Goal: Information Seeking & Learning: Learn about a topic

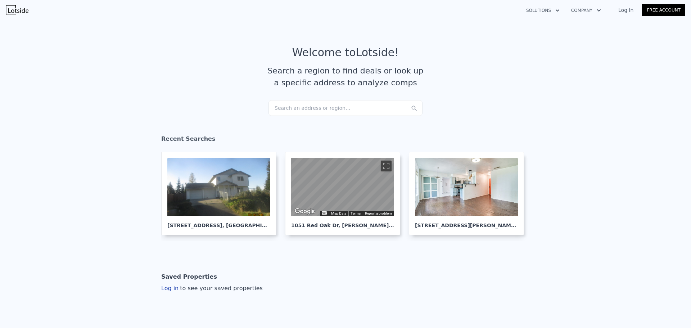
click at [292, 110] on div "Search an address or region..." at bounding box center [345, 108] width 154 height 16
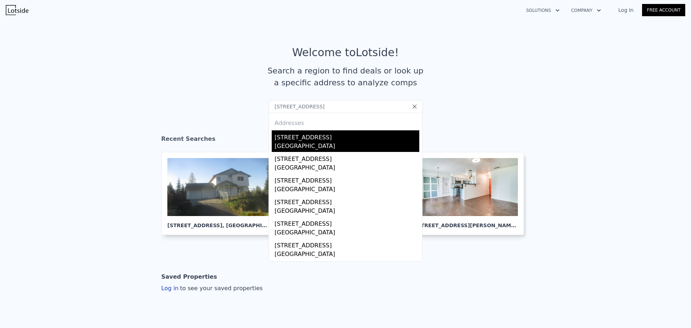
type input "[STREET_ADDRESS]"
click at [284, 139] on div "[STREET_ADDRESS]" at bounding box center [347, 136] width 145 height 12
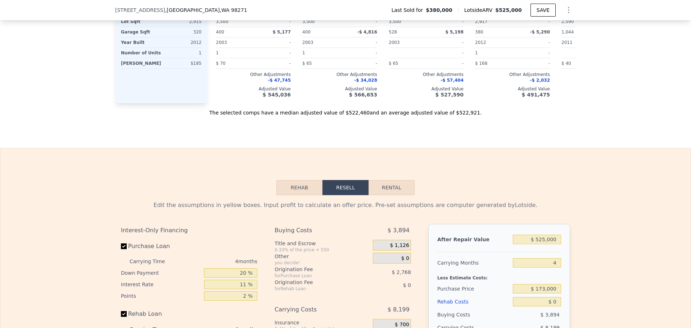
scroll to position [1077, 0]
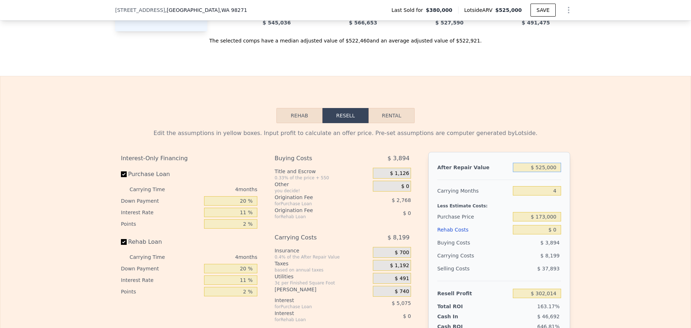
drag, startPoint x: 539, startPoint y: 179, endPoint x: 544, endPoint y: 179, distance: 5.1
click at [544, 172] on input "$ 525,000" at bounding box center [537, 167] width 48 height 9
type input "$ 500,000"
type input "$ 278,825"
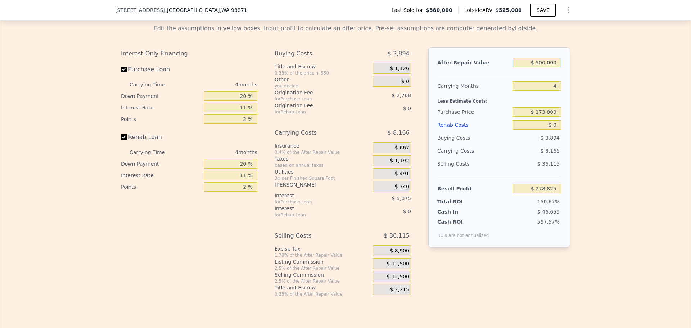
scroll to position [1185, 0]
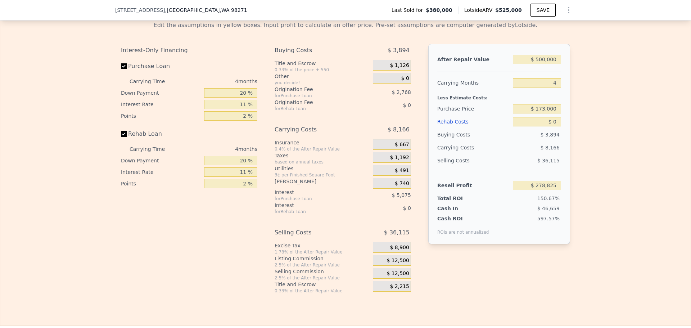
type input "$ 500,000"
click at [549, 113] on input "$ 173,000" at bounding box center [537, 108] width 48 height 9
type input "$ 380,000"
click at [554, 126] on input "$ 0" at bounding box center [537, 121] width 48 height 9
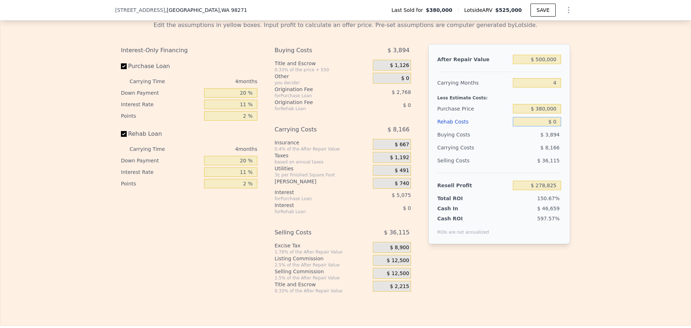
type input "$ 61,752"
type input "$ 3,000"
type input "$ 61,722"
type input "$ 30,000"
type input "$ 30,392"
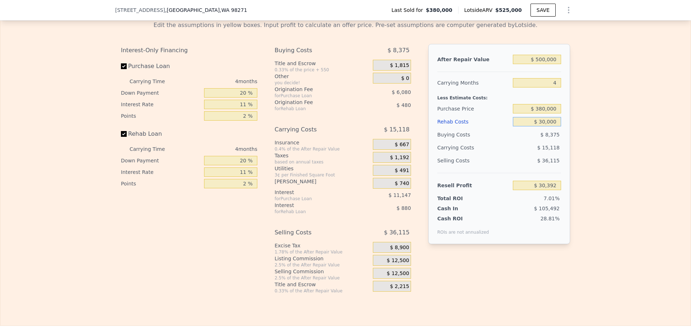
type input "$ 30,000"
click at [240, 98] on input "20 %" at bounding box center [230, 92] width 53 height 9
type input "10 %"
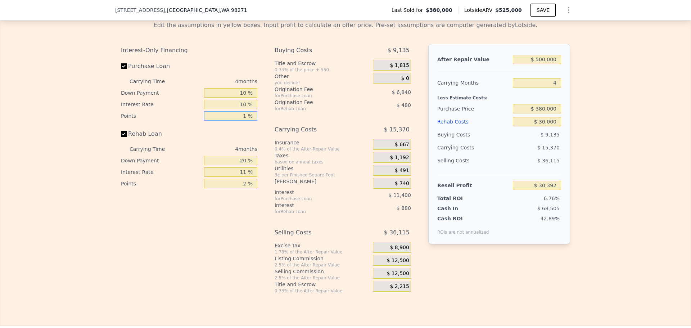
type input "1 %"
type input "$ 32,800"
type input "10 %"
type input "$ 32,720"
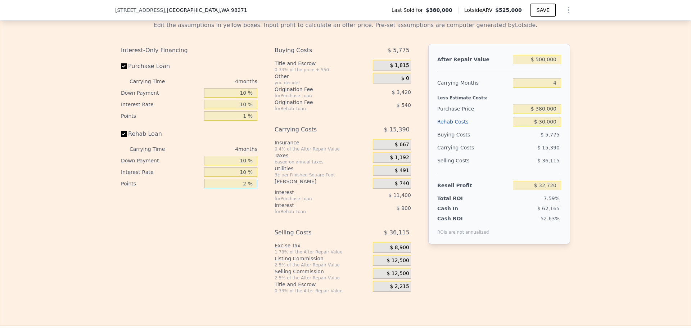
type input "1 %"
type input "$ 32,990"
type input "1 %"
click at [396, 264] on span "$ 12,500" at bounding box center [398, 260] width 22 height 6
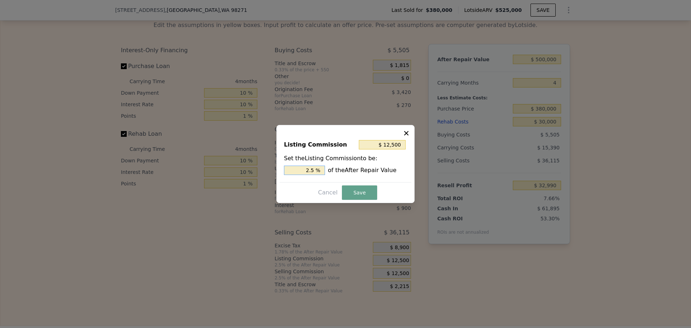
drag, startPoint x: 311, startPoint y: 169, endPoint x: 315, endPoint y: 169, distance: 4.3
click at [315, 169] on input "2.5 %" at bounding box center [304, 170] width 41 height 9
type input "$ 10,000"
type input "2 %"
click at [355, 189] on button "Save" at bounding box center [359, 192] width 35 height 14
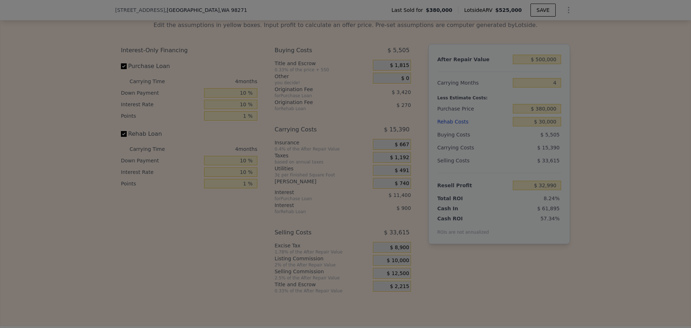
type input "$ 35,490"
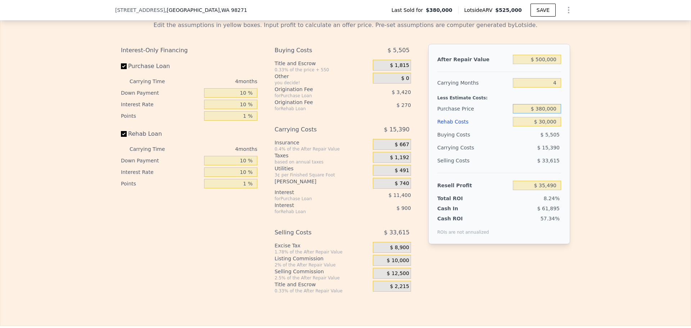
click at [541, 113] on input "$ 380,000" at bounding box center [537, 108] width 48 height 9
type input "$ 370,000"
click at [587, 168] on div "Edit the assumptions in yellow boxes. Input profit to calculate an offer price.…" at bounding box center [345, 154] width 690 height 279
type input "$ 45,913"
drag, startPoint x: 541, startPoint y: 119, endPoint x: 544, endPoint y: 117, distance: 4.1
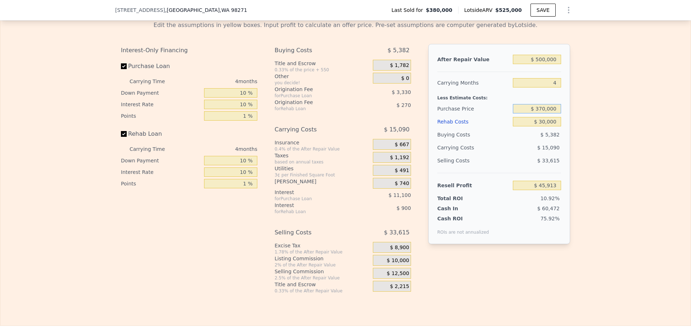
click at [544, 113] on input "$ 370,000" at bounding box center [537, 108] width 48 height 9
type input "$ 35,000"
click at [576, 147] on div "Edit the assumptions in yellow boxes. Input profit to calculate an offer price.…" at bounding box center [345, 154] width 690 height 279
type input "$ 395,091"
click at [543, 113] on input "$ 35,000" at bounding box center [537, 108] width 48 height 9
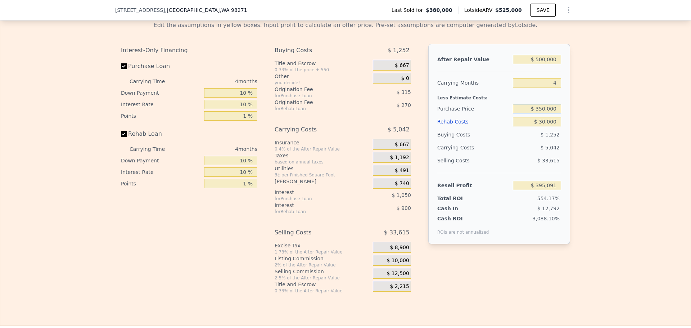
type input "$ 350,000"
click at [606, 141] on div "Edit the assumptions in yellow boxes. Input profit to calculate an offer price.…" at bounding box center [345, 154] width 690 height 279
type input "$ 66,759"
type input "$ 525,000"
type input "$ 0"
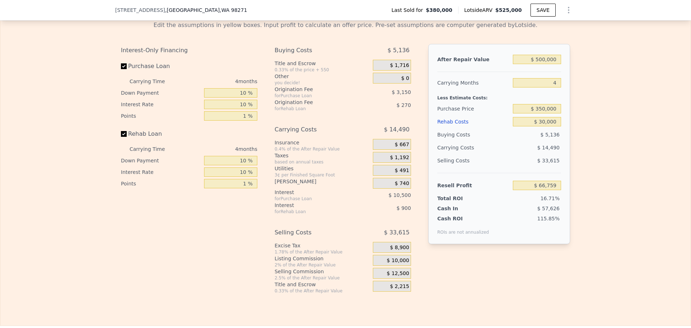
type input "$ 302,014"
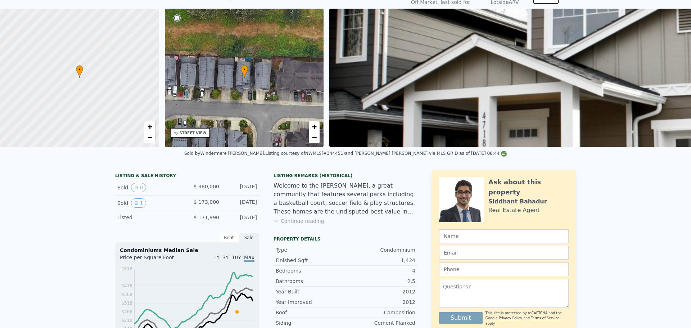
scroll to position [3, 0]
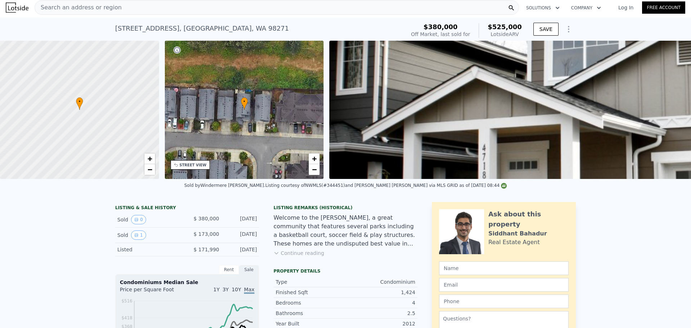
click at [97, 10] on span "Search an address or region" at bounding box center [78, 7] width 87 height 9
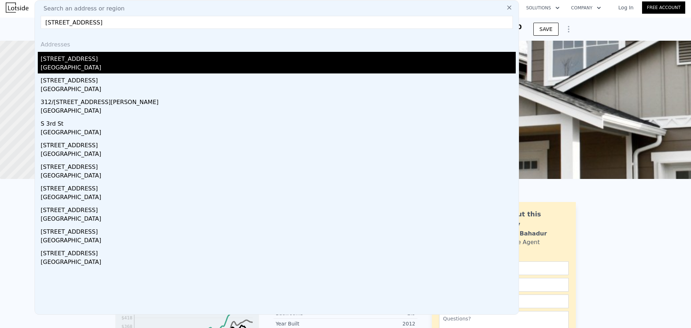
type input "[STREET_ADDRESS]"
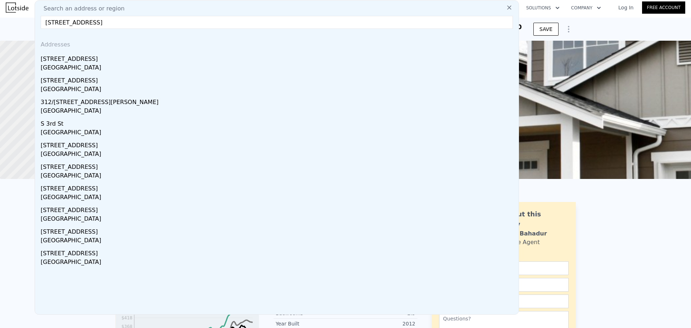
click at [120, 66] on div "[GEOGRAPHIC_DATA]" at bounding box center [278, 68] width 475 height 10
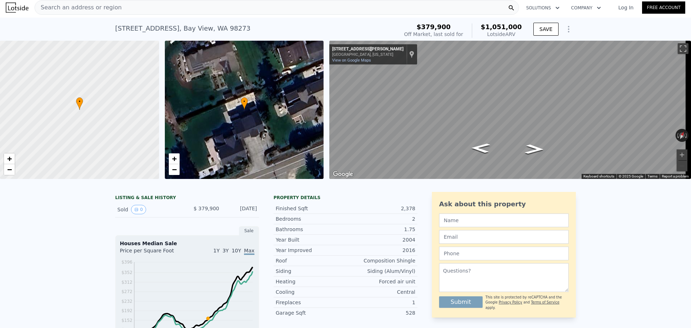
click at [110, 9] on span "Search an address or region" at bounding box center [78, 7] width 87 height 9
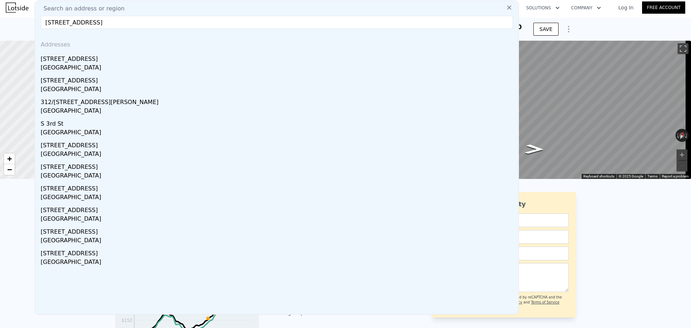
drag, startPoint x: 145, startPoint y: 22, endPoint x: 75, endPoint y: 26, distance: 70.3
click at [75, 26] on input "[STREET_ADDRESS]" at bounding box center [277, 22] width 472 height 13
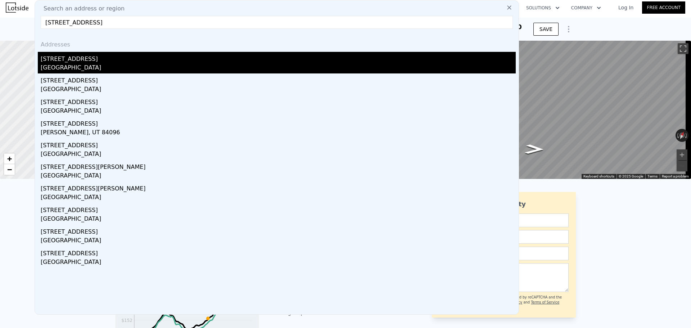
type input "[STREET_ADDRESS]"
click at [76, 59] on div "[STREET_ADDRESS]" at bounding box center [278, 58] width 475 height 12
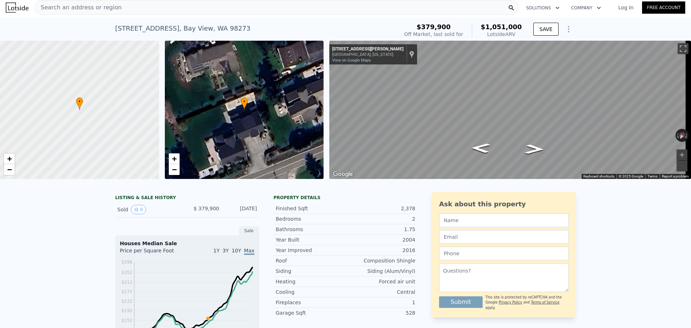
click at [101, 8] on span "Search an address or region" at bounding box center [78, 7] width 87 height 9
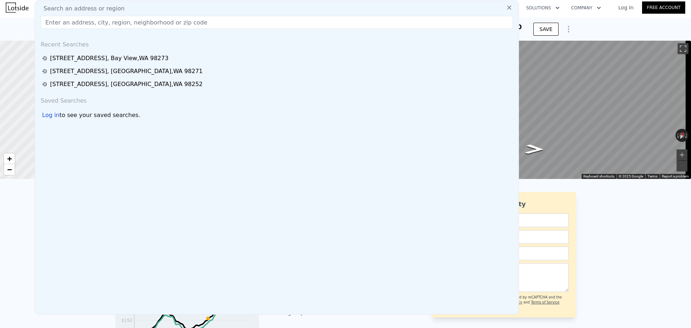
click at [506, 6] on icon at bounding box center [509, 7] width 7 height 7
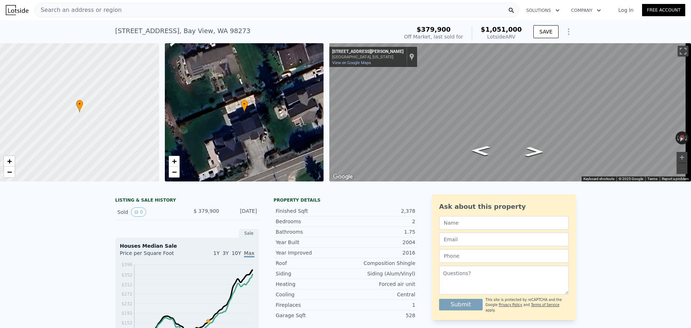
click at [85, 10] on span "Search an address or region" at bounding box center [78, 10] width 87 height 9
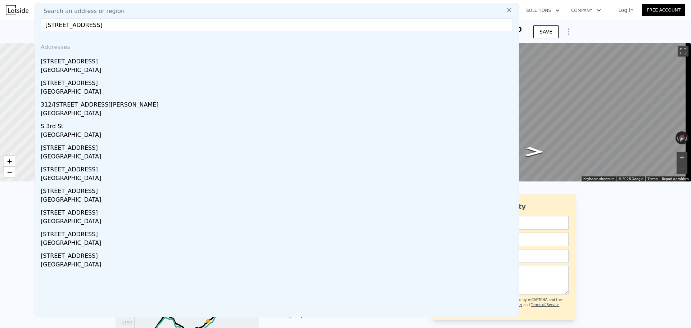
click at [72, 25] on input "[STREET_ADDRESS]" at bounding box center [277, 24] width 472 height 13
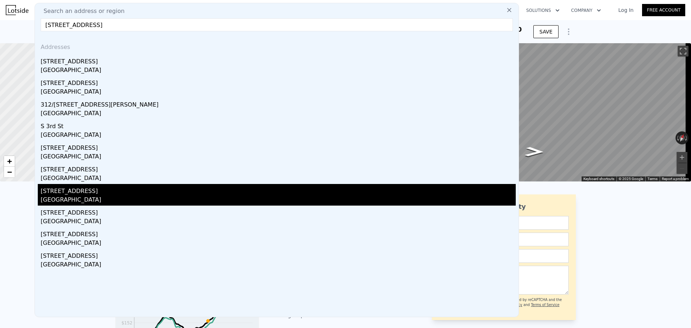
type input "[STREET_ADDRESS]"
click at [132, 188] on div "[STREET_ADDRESS]" at bounding box center [278, 190] width 475 height 12
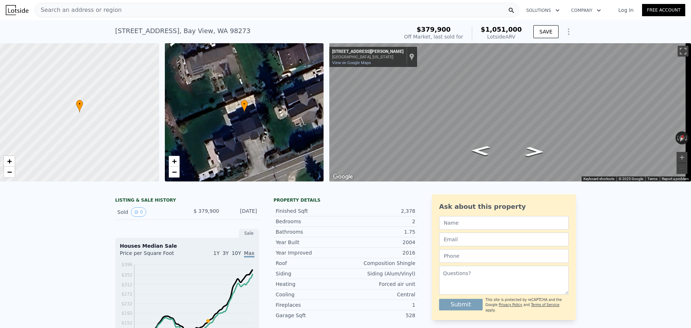
type input "3"
type input "0.75"
type input "2.5"
type input "1281"
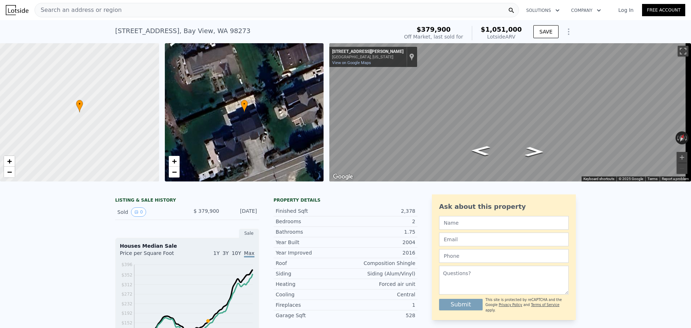
type input "2076"
type input "7200"
type input "320166"
type input "$ 940,000"
type input "$ 650,903"
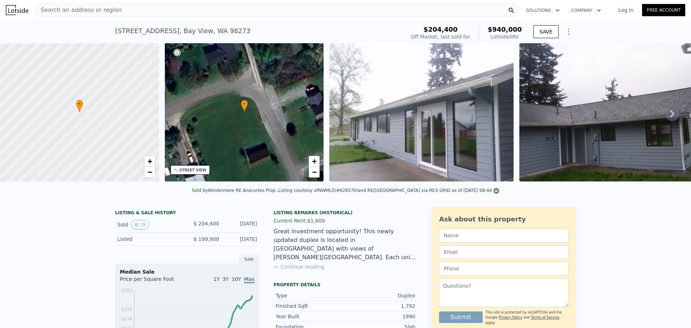
click at [91, 10] on span "Search an address or region" at bounding box center [78, 10] width 87 height 9
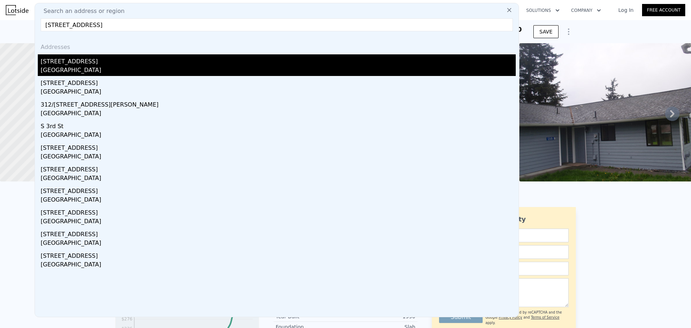
type input "[STREET_ADDRESS]"
click at [72, 65] on div "[STREET_ADDRESS]" at bounding box center [278, 60] width 475 height 12
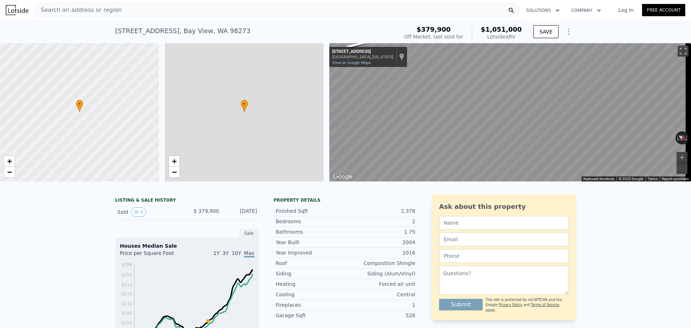
type input "4"
type input "2.5"
type input "3.5"
type input "2833"
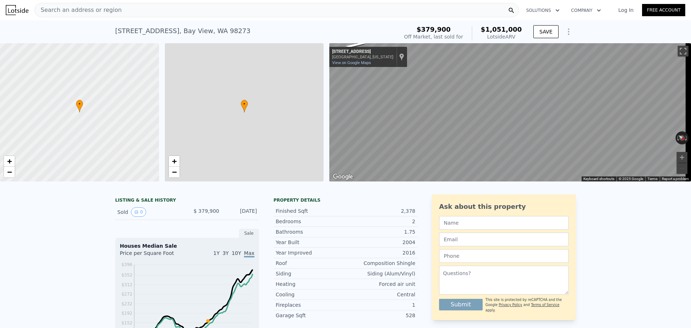
type input "2985"
type input "28750"
type input "31363"
type input "$ 1,051,000"
type input "$ 568,962"
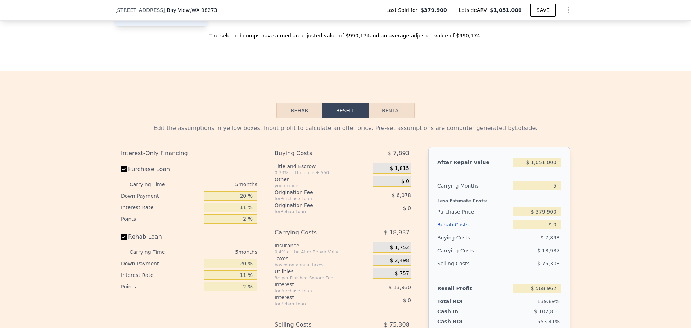
scroll to position [933, 0]
drag, startPoint x: 537, startPoint y: 167, endPoint x: 540, endPoint y: 166, distance: 4.1
click at [540, 166] on input "$ 1,051,000" at bounding box center [537, 161] width 48 height 9
type input "$ 1,151,000"
type input "$ 661,683"
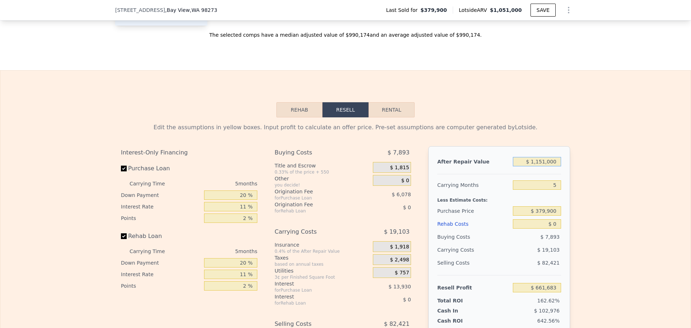
drag, startPoint x: 543, startPoint y: 167, endPoint x: 547, endPoint y: 166, distance: 4.0
click at [546, 166] on input "$ 1,151,000" at bounding box center [537, 161] width 48 height 9
type input "$ 1,150,000"
type input "$ 660,755"
type input "$ 1,150,000"
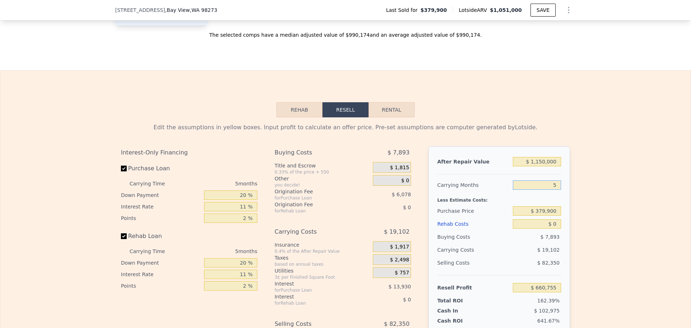
drag, startPoint x: 556, startPoint y: 188, endPoint x: 548, endPoint y: 189, distance: 7.9
click at [548, 189] on input "5" at bounding box center [537, 184] width 48 height 9
type input "4"
type input "$ 664,576"
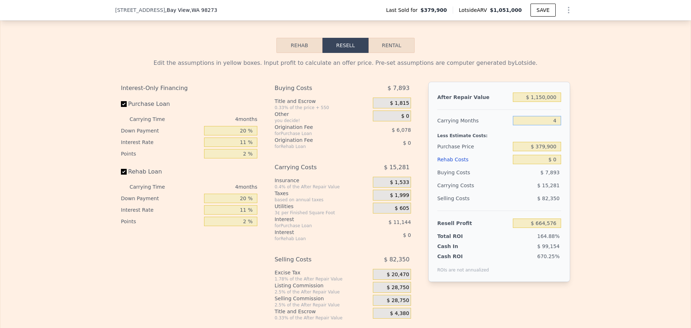
scroll to position [1005, 0]
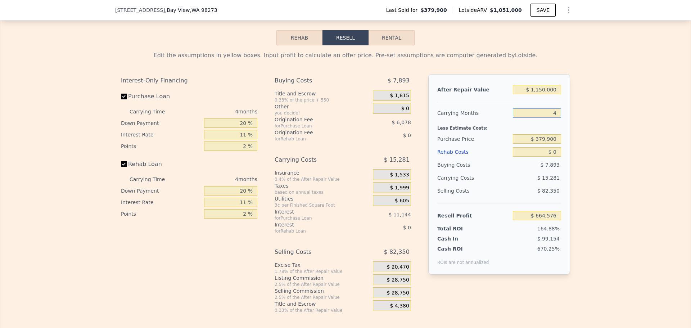
type input "4"
click at [544, 144] on input "$ 379,900" at bounding box center [537, 138] width 48 height 9
click at [545, 144] on input "$ 379,900" at bounding box center [537, 138] width 48 height 9
type input "$ 750,000"
click at [239, 128] on input "20 %" at bounding box center [230, 122] width 53 height 9
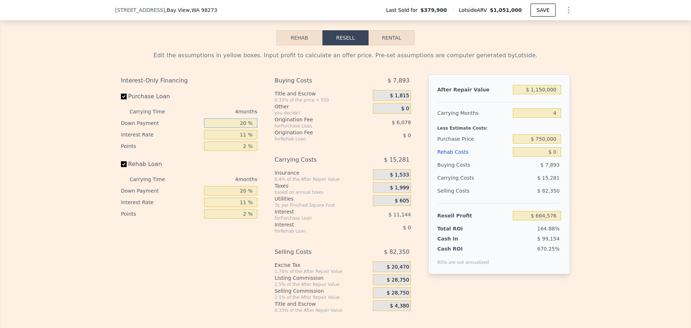
type input "$ 276,465"
drag, startPoint x: 240, startPoint y: 128, endPoint x: 245, endPoint y: 127, distance: 5.9
click at [240, 128] on input "20 %" at bounding box center [230, 122] width 53 height 9
type input "10 %"
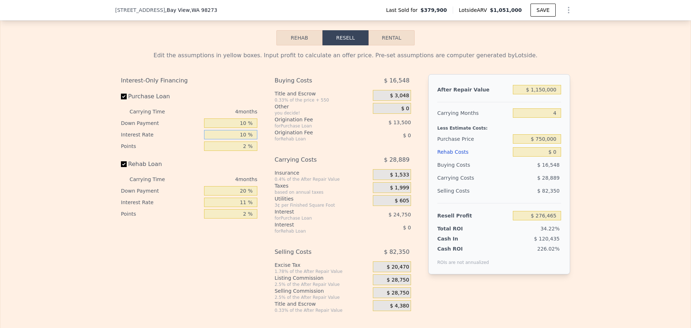
type input "$ 272,213"
type input "10 %"
type input "$ 274,465"
type input "1 %"
type input "$ 281,215"
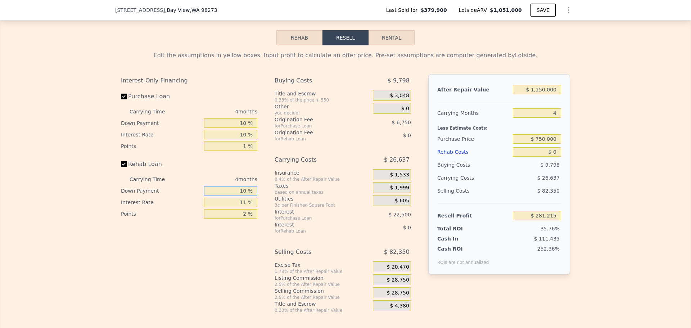
type input "10 %"
type input "1 %"
click at [395, 283] on span "$ 28,750" at bounding box center [398, 280] width 22 height 6
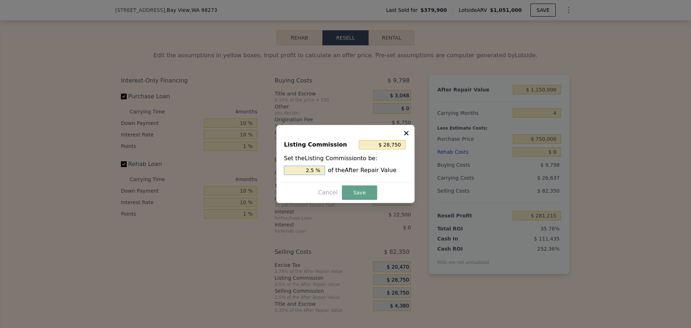
click at [314, 169] on input "2.5 %" at bounding box center [304, 170] width 41 height 9
type input "$ 23,000"
type input "2 %"
click at [351, 190] on button "Save" at bounding box center [359, 192] width 35 height 14
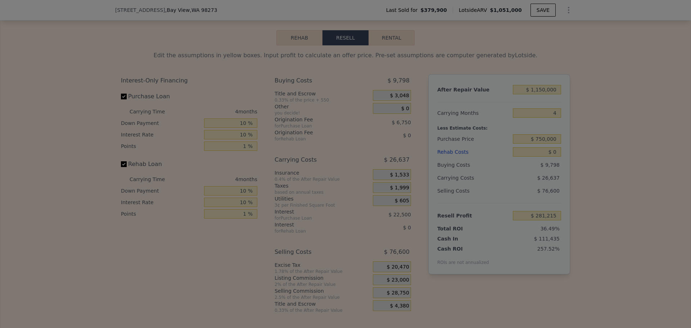
type input "$ 286,965"
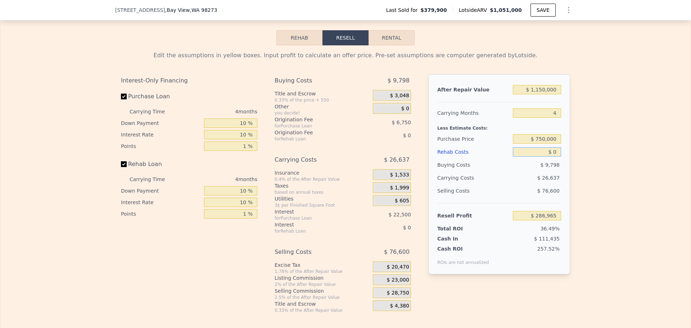
click at [556, 156] on input "$ 0" at bounding box center [537, 151] width 48 height 9
type input "$ 90"
type input "$ 286,870"
type input "$ 900"
type input "$ 286,029"
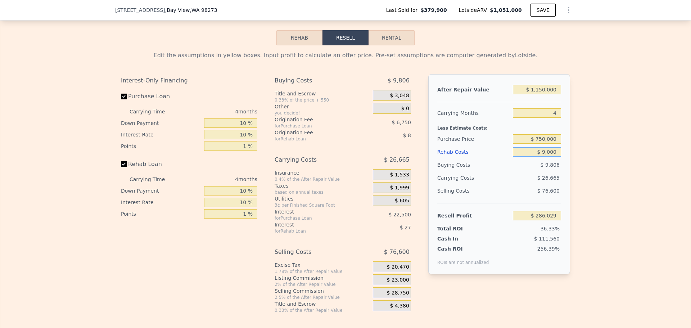
type input "$ 90,000"
type input "$ 193,455"
type input "$ 9"
type input "$ 286,956"
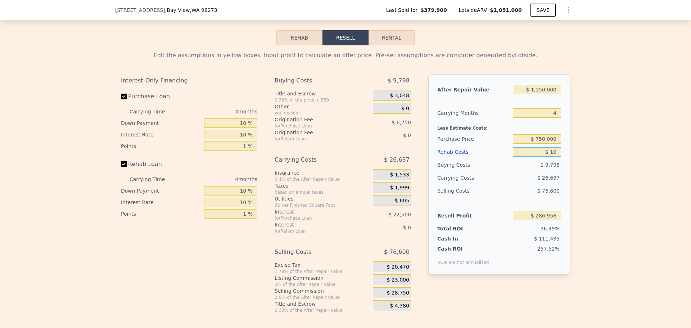
type input "$ 100"
type input "$ 286,860"
type input "$ 10,000"
type input "$ 276,575"
type input "$ 100,000"
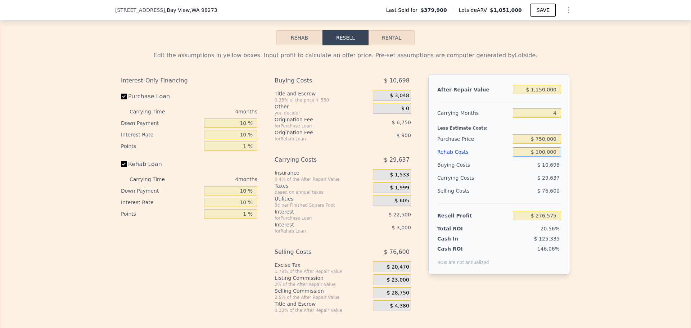
type input "$ 183,065"
type input "$ 100,000"
click at [543, 144] on input "$ 750,000" at bounding box center [537, 138] width 48 height 9
click at [541, 143] on input "$ 750,000" at bounding box center [537, 138] width 48 height 9
type input "$ 780,000"
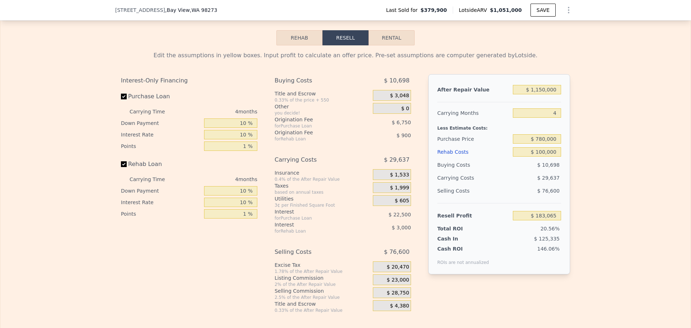
click at [586, 149] on div "Edit the assumptions in yellow boxes. Input profit to calculate an offer price.…" at bounding box center [345, 179] width 690 height 268
type input "$ 151,796"
click at [543, 143] on input "$ 780,000" at bounding box center [537, 138] width 48 height 9
type input "$ 750,000"
click at [573, 126] on div "Edit the assumptions in yellow boxes. Input profit to calculate an offer price.…" at bounding box center [345, 179] width 461 height 268
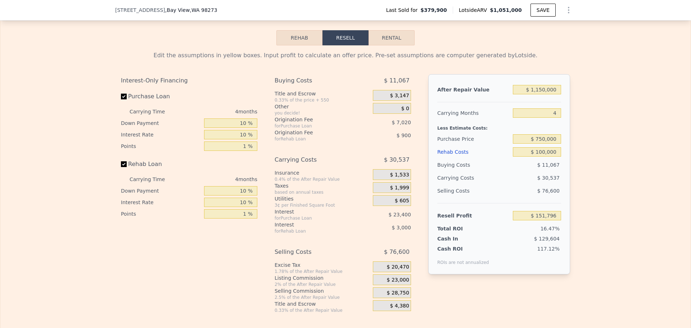
type input "$ 183,065"
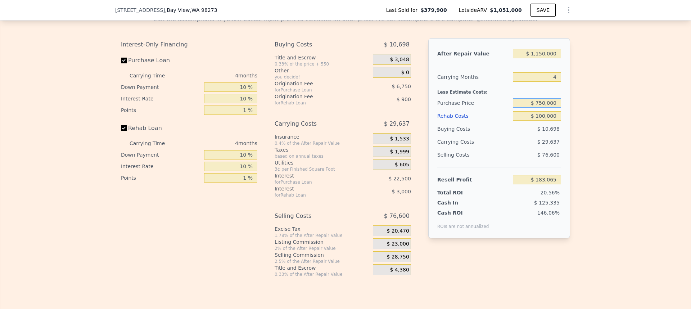
drag, startPoint x: 536, startPoint y: 107, endPoint x: 541, endPoint y: 107, distance: 5.1
click at [541, 107] on input "$ 750,000" at bounding box center [537, 102] width 48 height 9
type input "$ 770,000"
click at [581, 103] on div "Edit the assumptions in yellow boxes. Input profit to calculate an offer price.…" at bounding box center [345, 143] width 690 height 268
type input "$ 162,219"
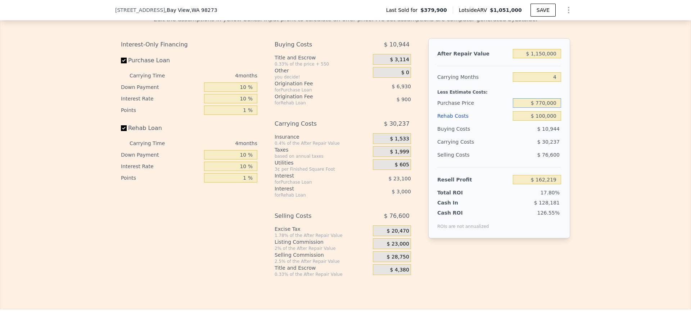
drag, startPoint x: 539, startPoint y: 108, endPoint x: 542, endPoint y: 108, distance: 3.7
click at [542, 108] on input "$ 770,000" at bounding box center [537, 102] width 48 height 9
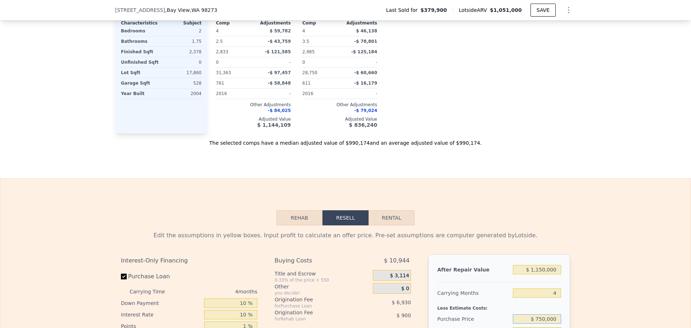
scroll to position [609, 0]
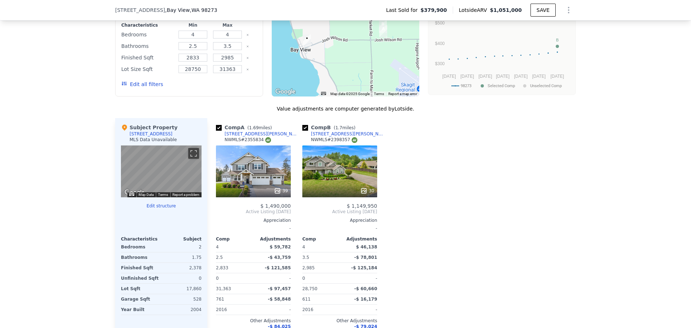
type input "$ 750,000"
type input "$ 183,065"
type input "$ 1,051,000"
type input "5"
type input "$ 0"
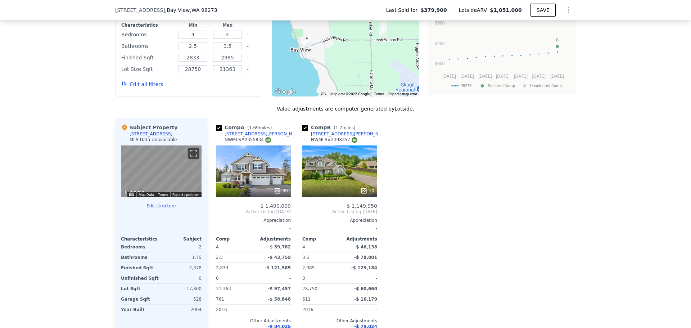
type input "$ 178,137"
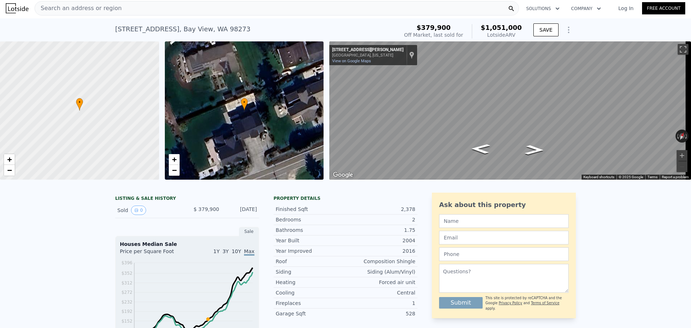
scroll to position [0, 0]
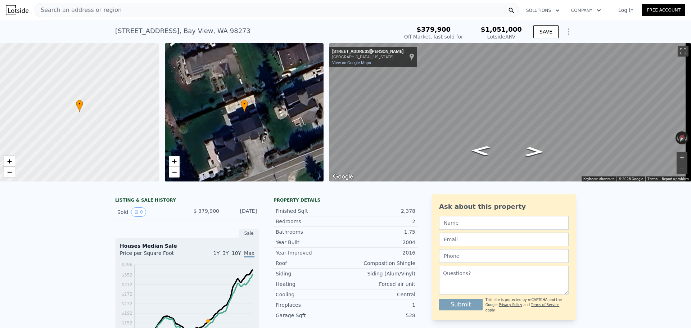
click at [51, 12] on span "Search an address or region" at bounding box center [78, 10] width 87 height 9
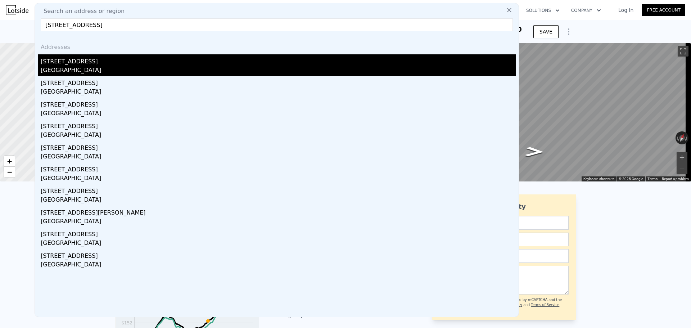
type input "[STREET_ADDRESS]"
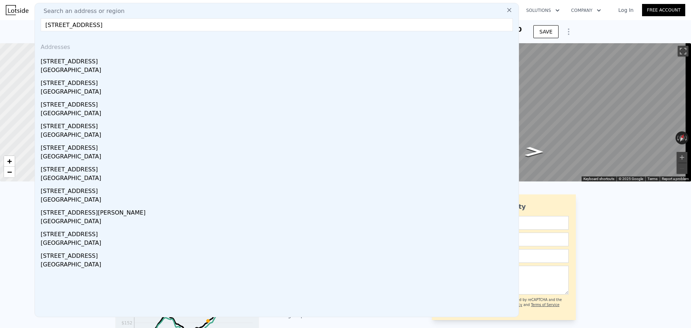
click at [99, 62] on div "[STREET_ADDRESS]" at bounding box center [278, 60] width 475 height 12
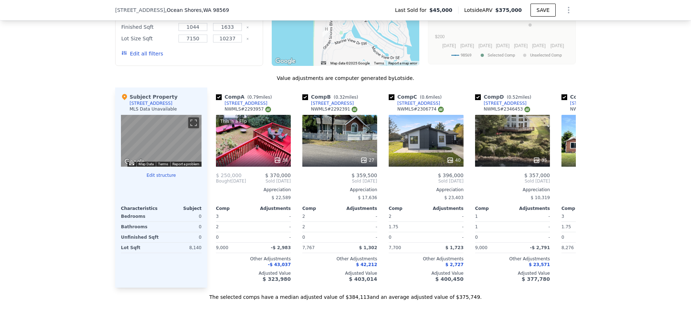
scroll to position [681, 0]
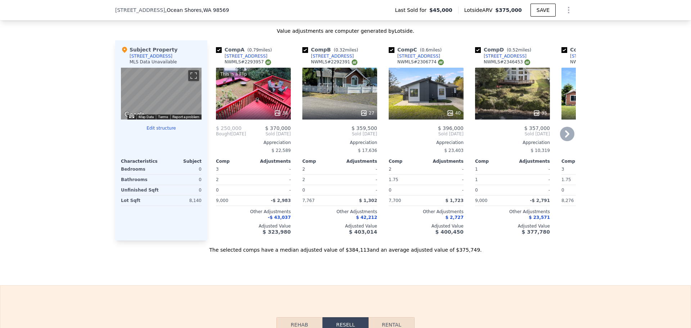
click at [275, 117] on icon at bounding box center [277, 112] width 7 height 7
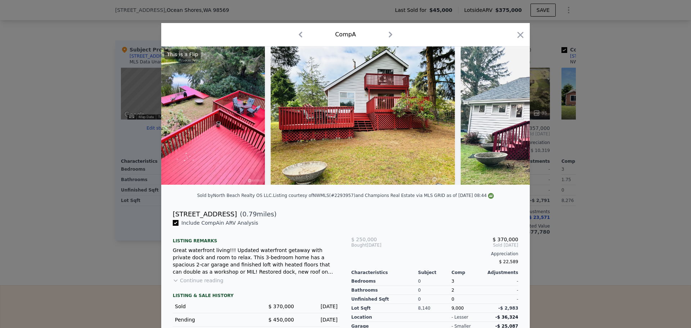
drag, startPoint x: 515, startPoint y: 35, endPoint x: 466, endPoint y: 44, distance: 50.5
click at [515, 35] on icon "button" at bounding box center [520, 35] width 10 height 10
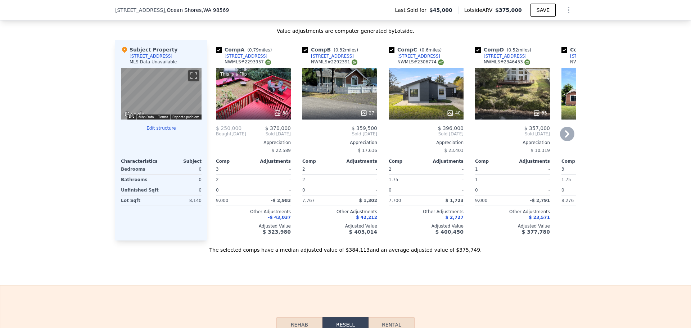
click at [275, 115] on icon at bounding box center [277, 112] width 5 height 5
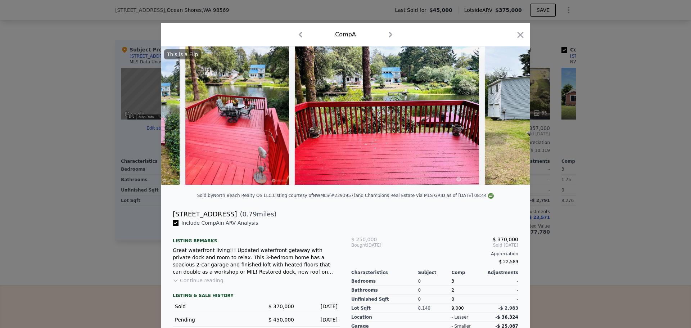
scroll to position [0, 2905]
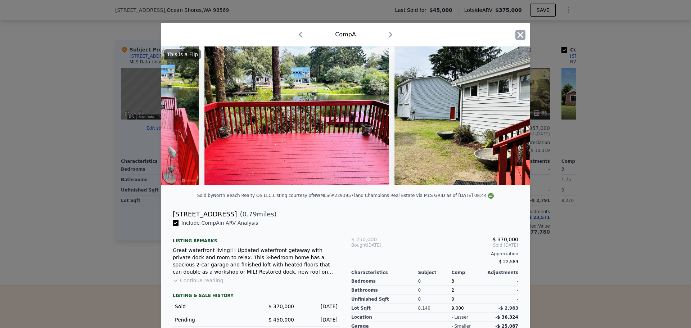
click at [516, 31] on icon "button" at bounding box center [520, 35] width 10 height 10
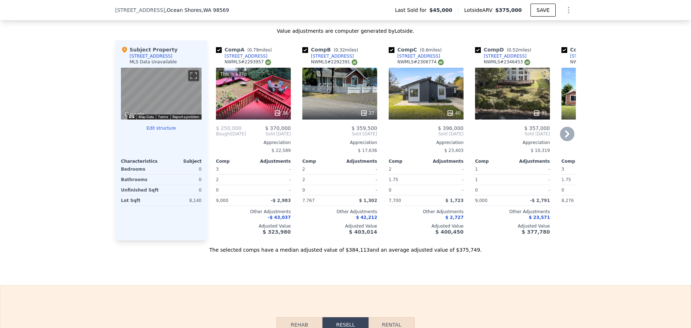
click at [564, 139] on icon at bounding box center [567, 134] width 14 height 14
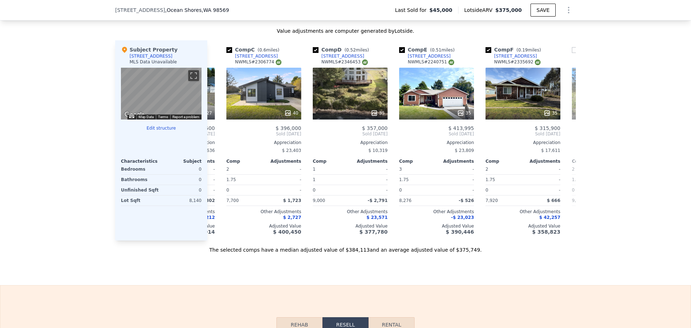
scroll to position [0, 173]
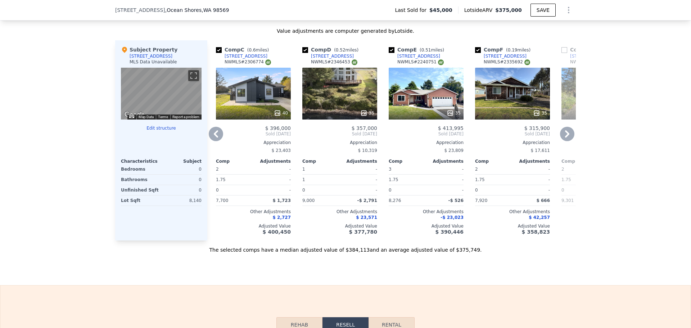
click at [565, 137] on icon at bounding box center [567, 133] width 4 height 7
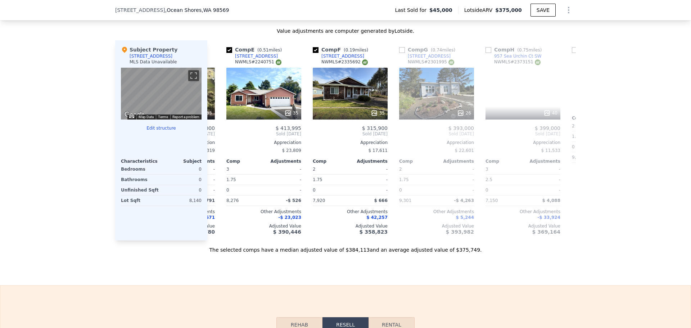
scroll to position [0, 345]
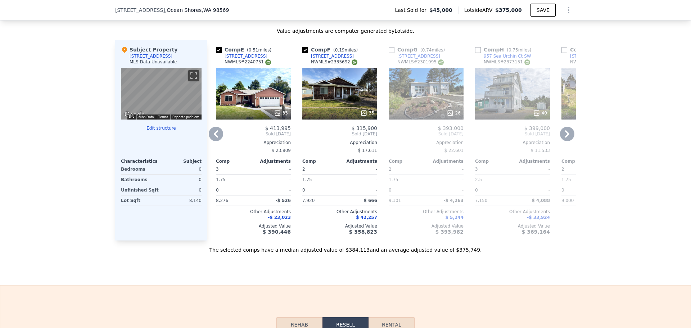
click at [564, 140] on icon at bounding box center [567, 134] width 14 height 14
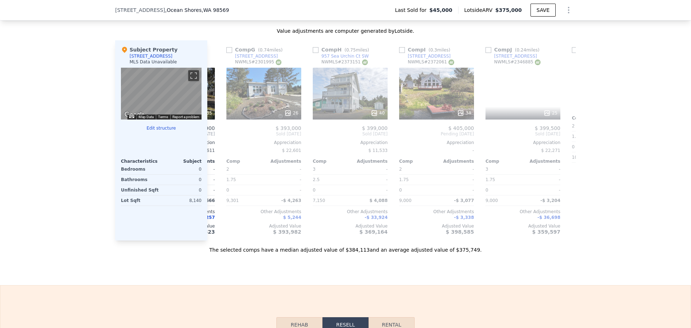
scroll to position [0, 518]
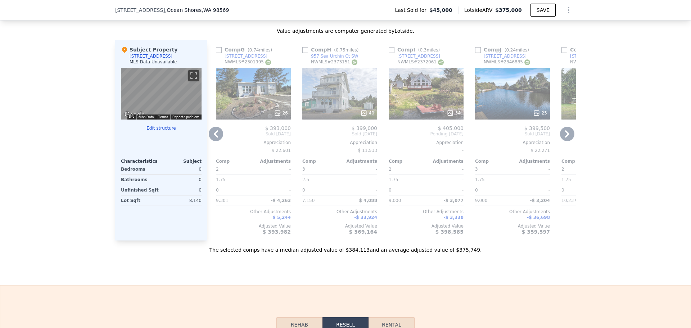
click at [214, 138] on icon at bounding box center [216, 134] width 14 height 14
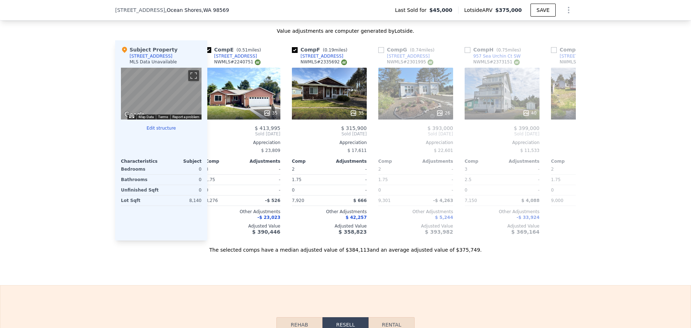
scroll to position [0, 345]
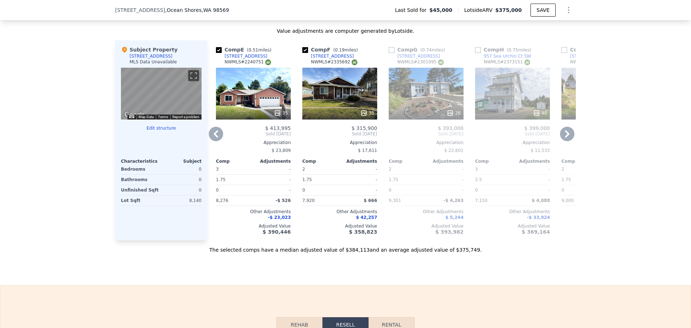
click at [214, 138] on icon at bounding box center [216, 134] width 14 height 14
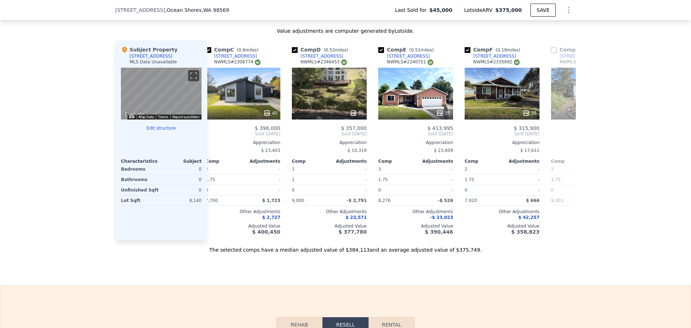
scroll to position [0, 173]
